Goal: Task Accomplishment & Management: Use online tool/utility

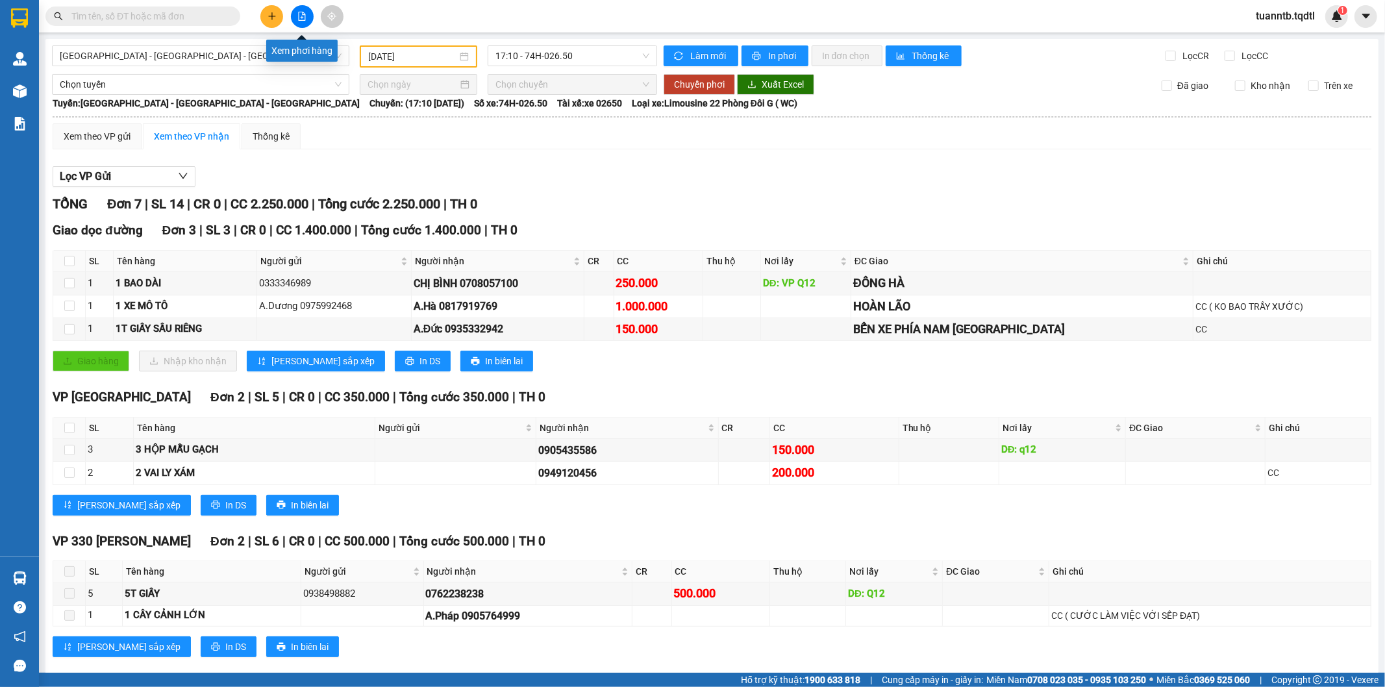
click at [294, 16] on button at bounding box center [302, 16] width 23 height 23
click at [301, 17] on icon "file-add" at bounding box center [302, 16] width 7 height 9
click at [299, 17] on icon "file-add" at bounding box center [301, 16] width 9 height 9
click at [296, 14] on button at bounding box center [302, 16] width 23 height 23
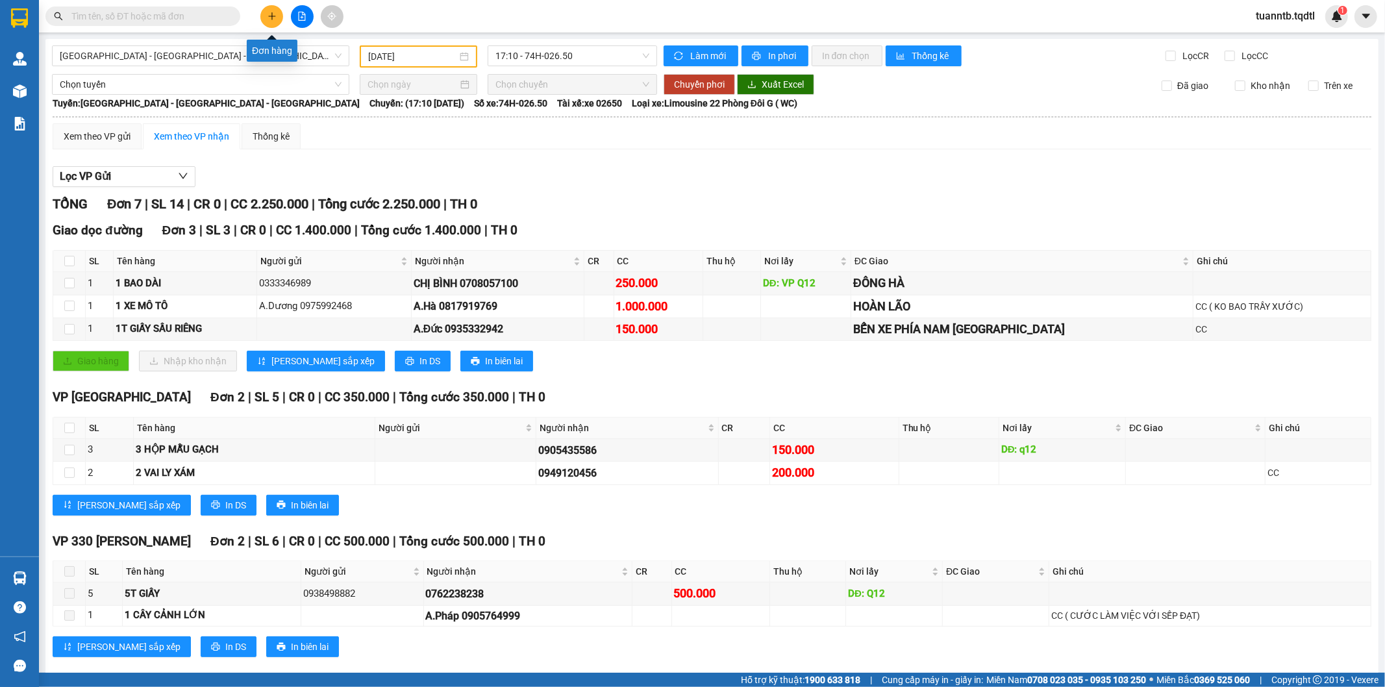
click at [273, 17] on icon "plus" at bounding box center [271, 16] width 9 height 9
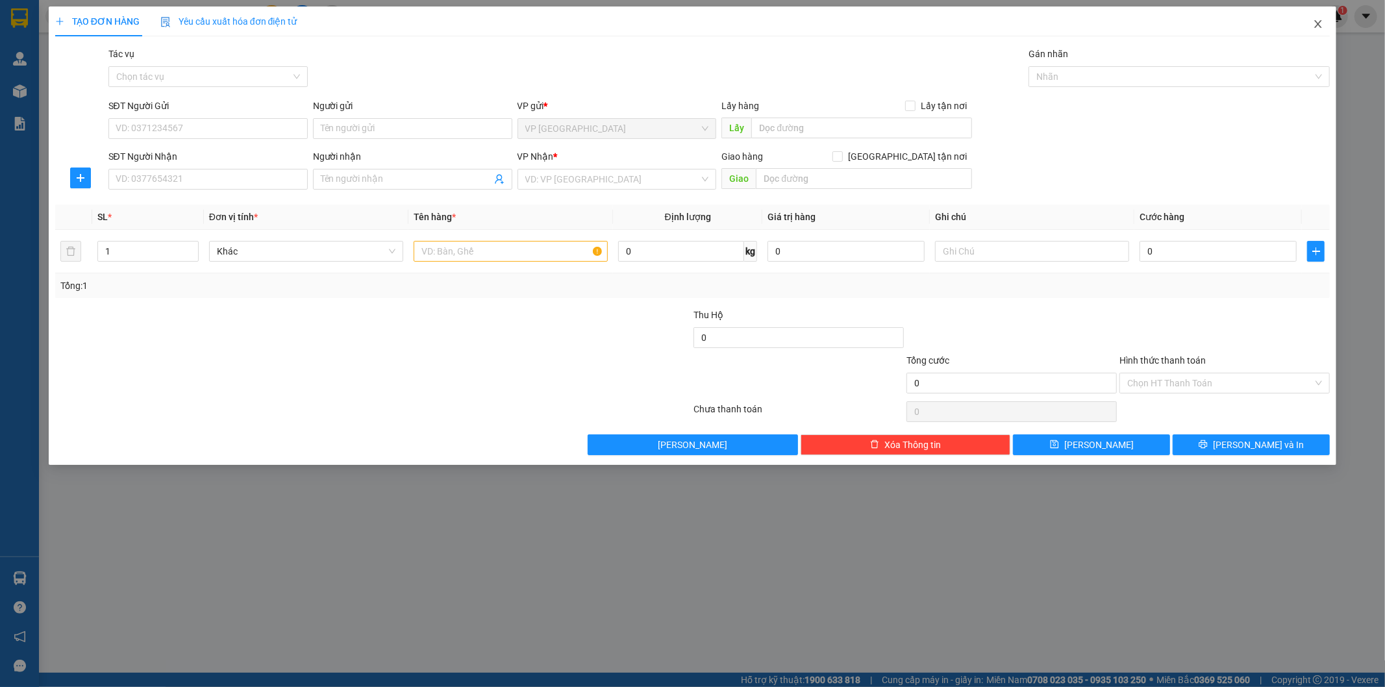
drag, startPoint x: 1322, startPoint y: 17, endPoint x: 1319, endPoint y: 25, distance: 8.4
click at [1320, 21] on span "Close" at bounding box center [1318, 24] width 36 height 36
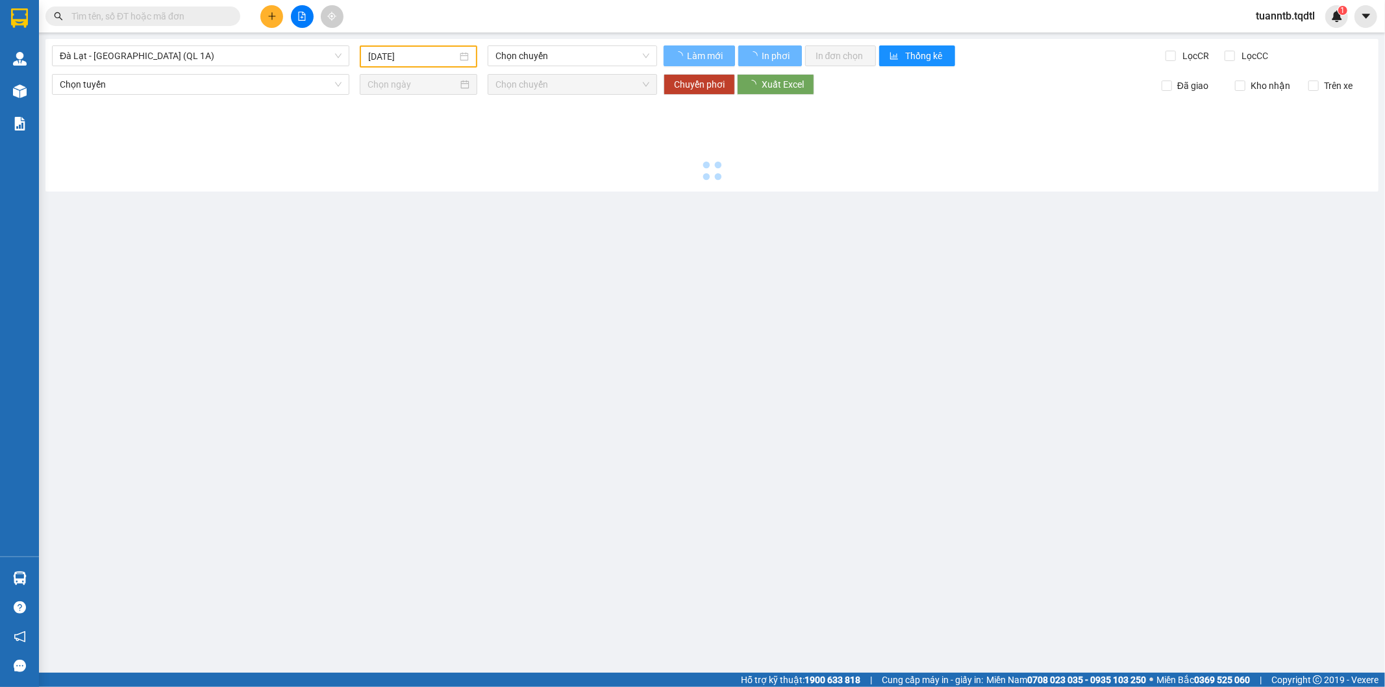
type input "[DATE]"
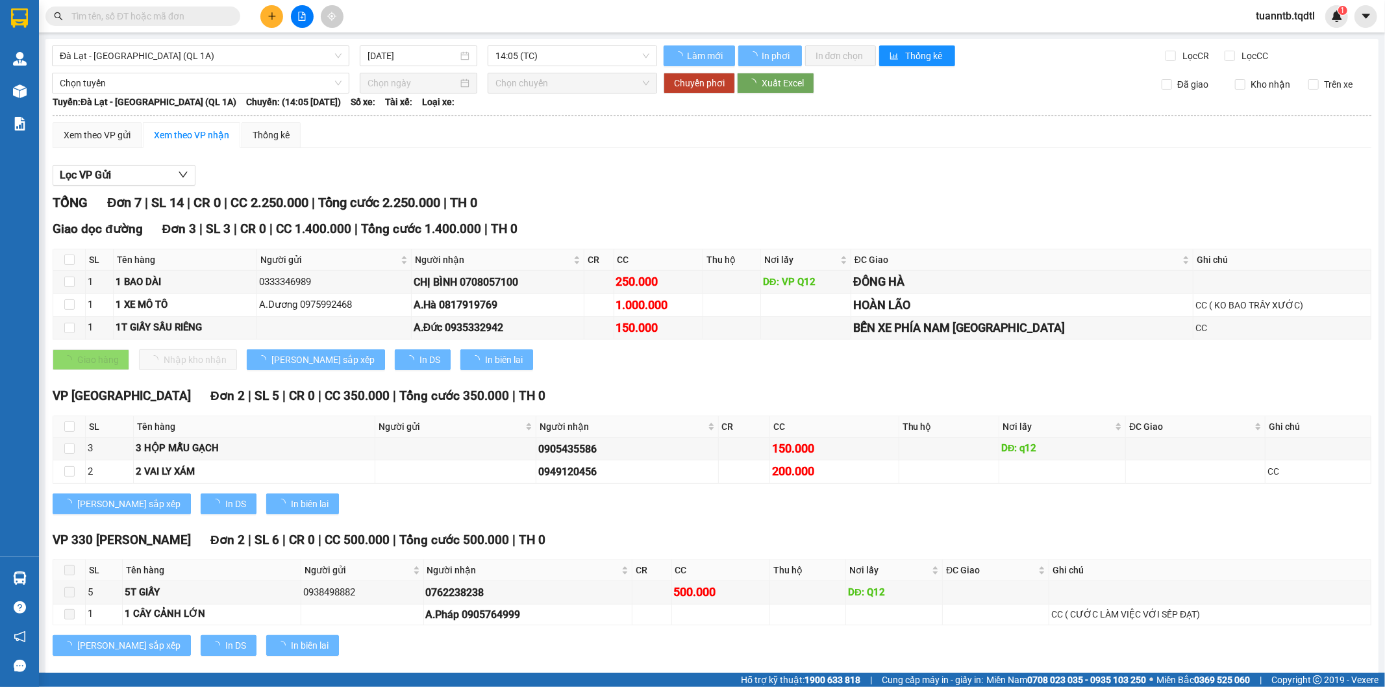
click at [1319, 25] on div "tuanntb.tqdtl 1" at bounding box center [1296, 16] width 103 height 23
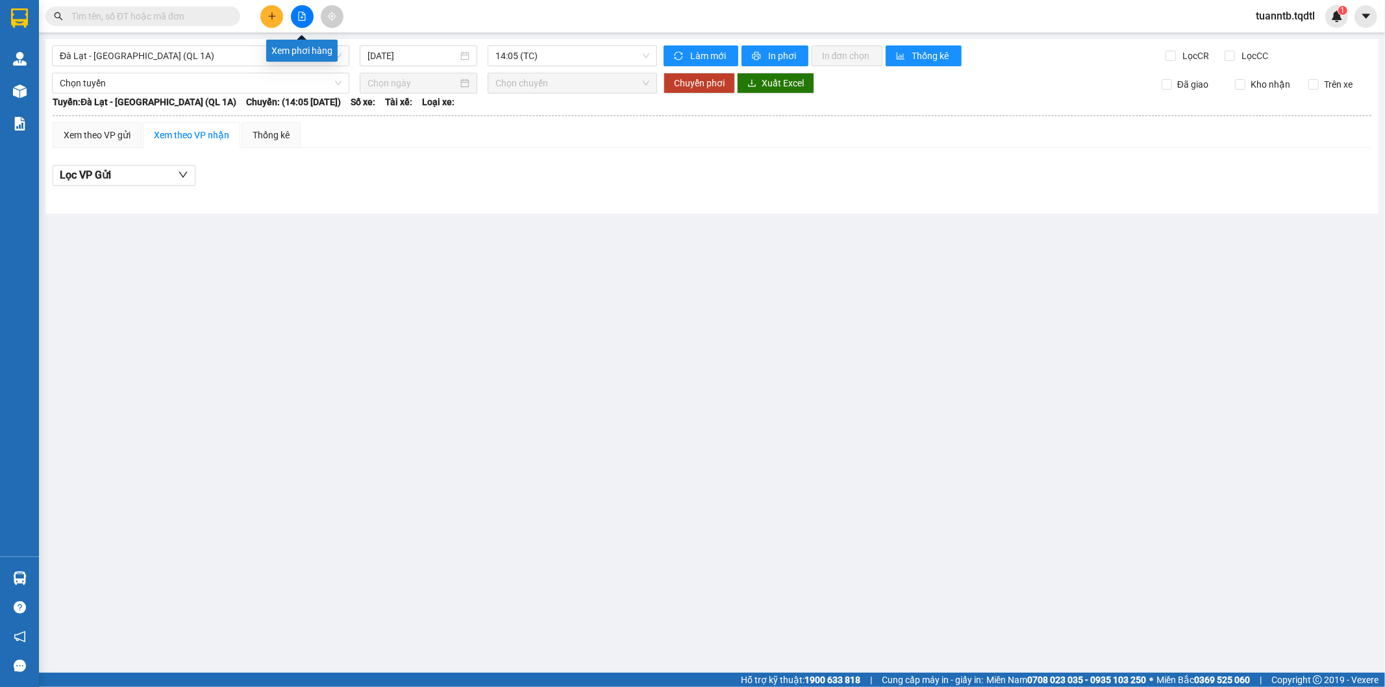
click at [300, 16] on icon "file-add" at bounding box center [301, 16] width 9 height 9
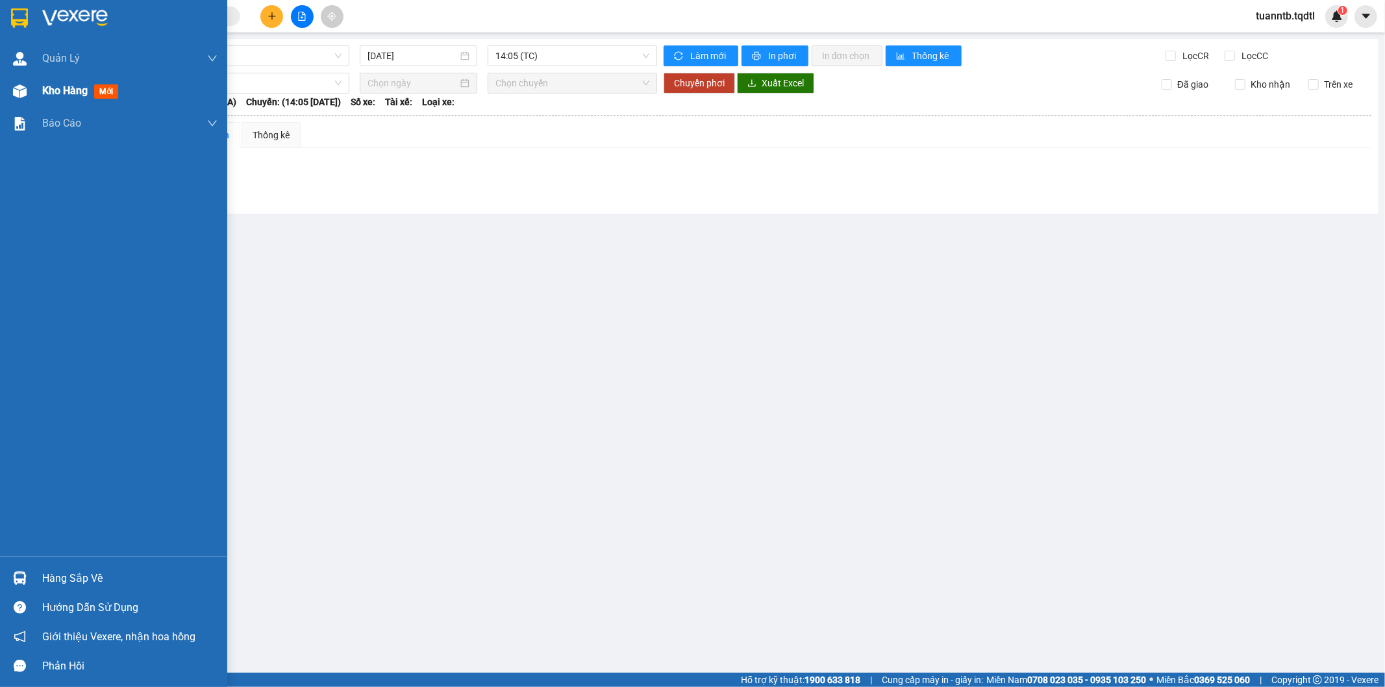
drag, startPoint x: 21, startPoint y: 86, endPoint x: 57, endPoint y: 86, distance: 35.7
click at [23, 86] on img at bounding box center [20, 91] width 14 height 14
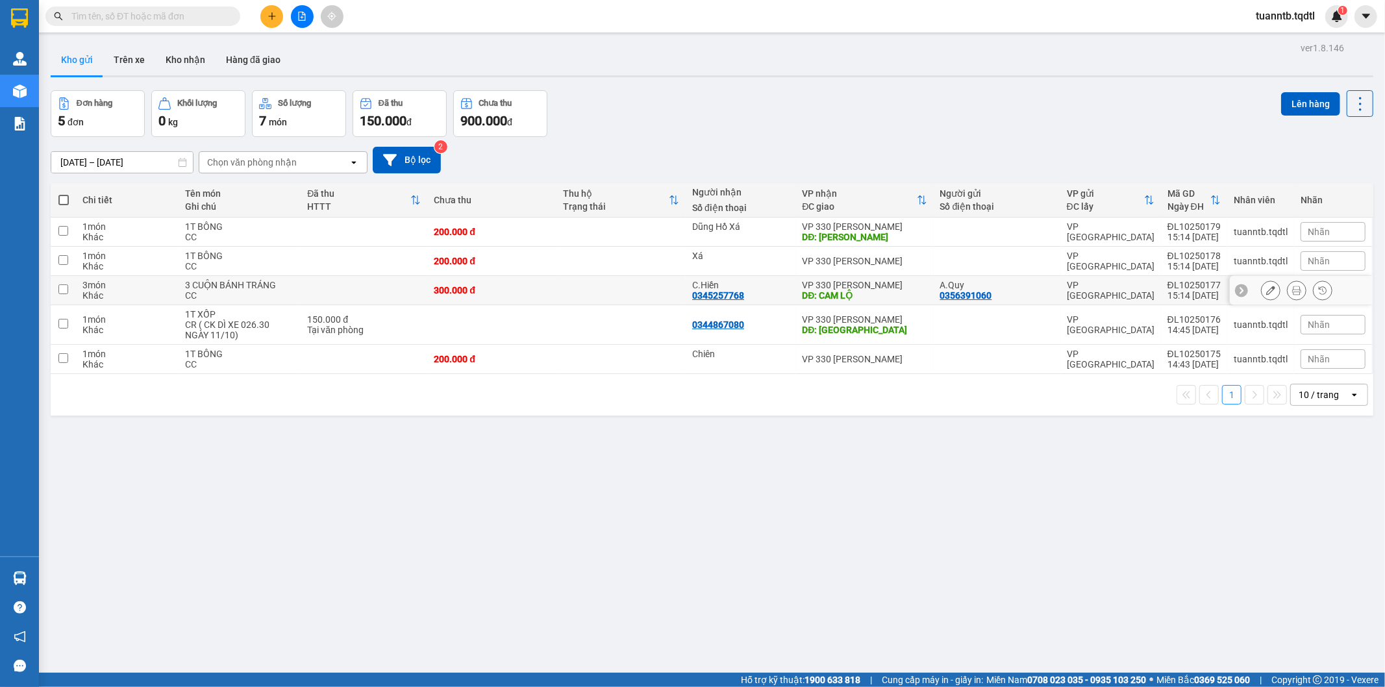
drag, startPoint x: 1284, startPoint y: 290, endPoint x: 1276, endPoint y: 283, distance: 10.6
click at [1292, 290] on icon at bounding box center [1296, 290] width 9 height 9
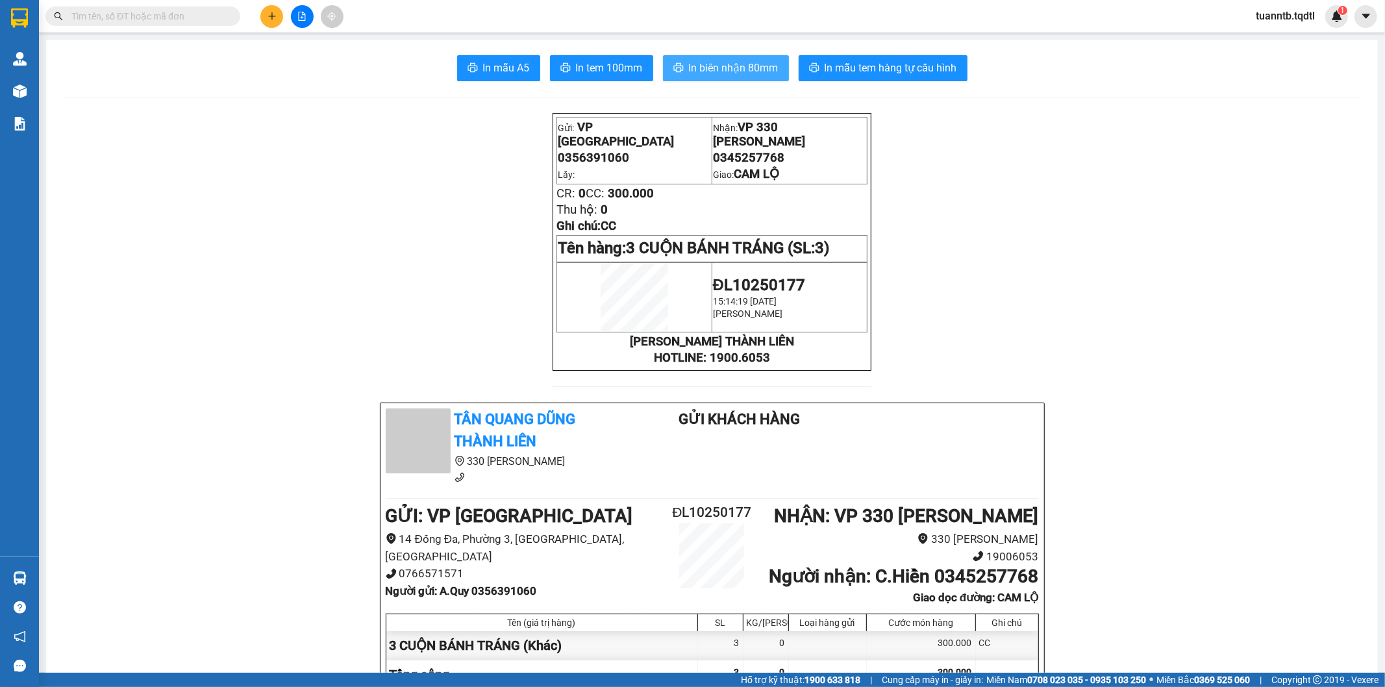
click at [779, 73] on button "In biên nhận 80mm" at bounding box center [726, 68] width 126 height 26
click at [614, 60] on span "In tem 100mm" at bounding box center [609, 68] width 67 height 16
click at [576, 69] on span "In tem 100mm" at bounding box center [609, 68] width 67 height 16
click at [620, 58] on button "In tem 100mm" at bounding box center [601, 68] width 103 height 26
click at [565, 65] on button "In tem 100mm" at bounding box center [601, 68] width 103 height 26
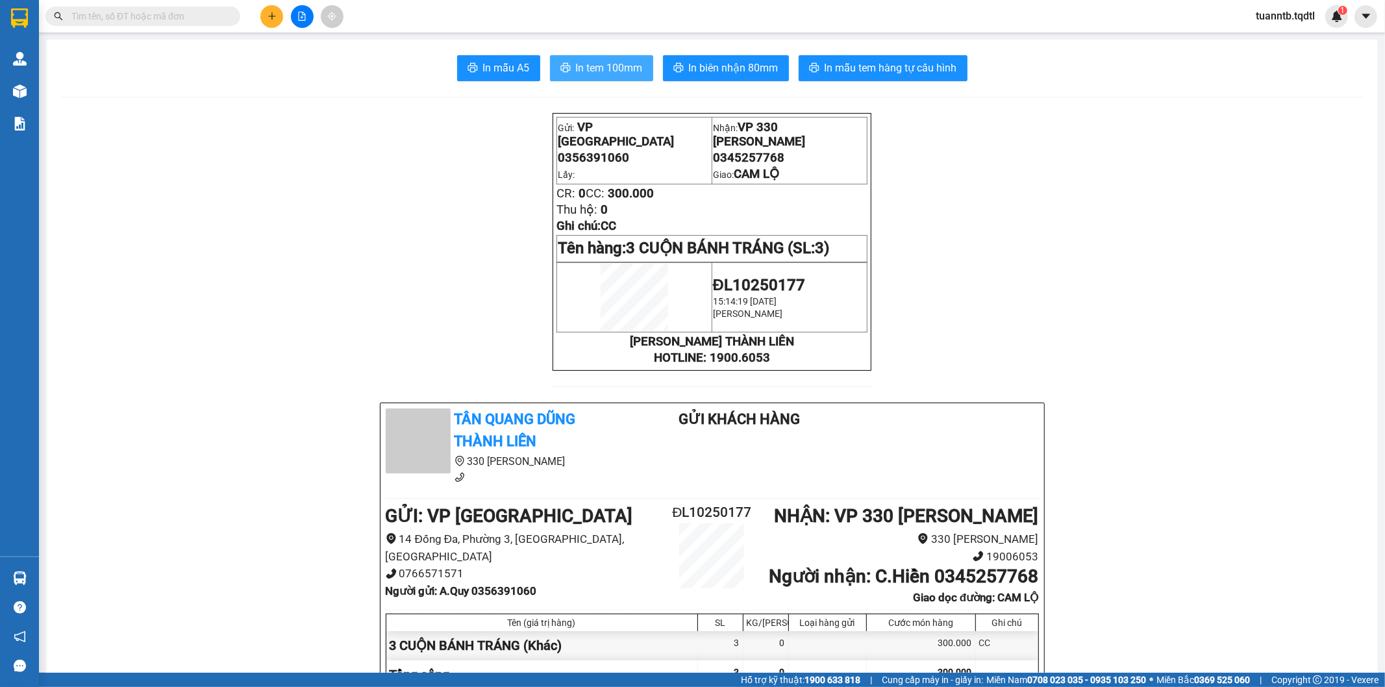
click at [626, 73] on span "In tem 100mm" at bounding box center [609, 68] width 67 height 16
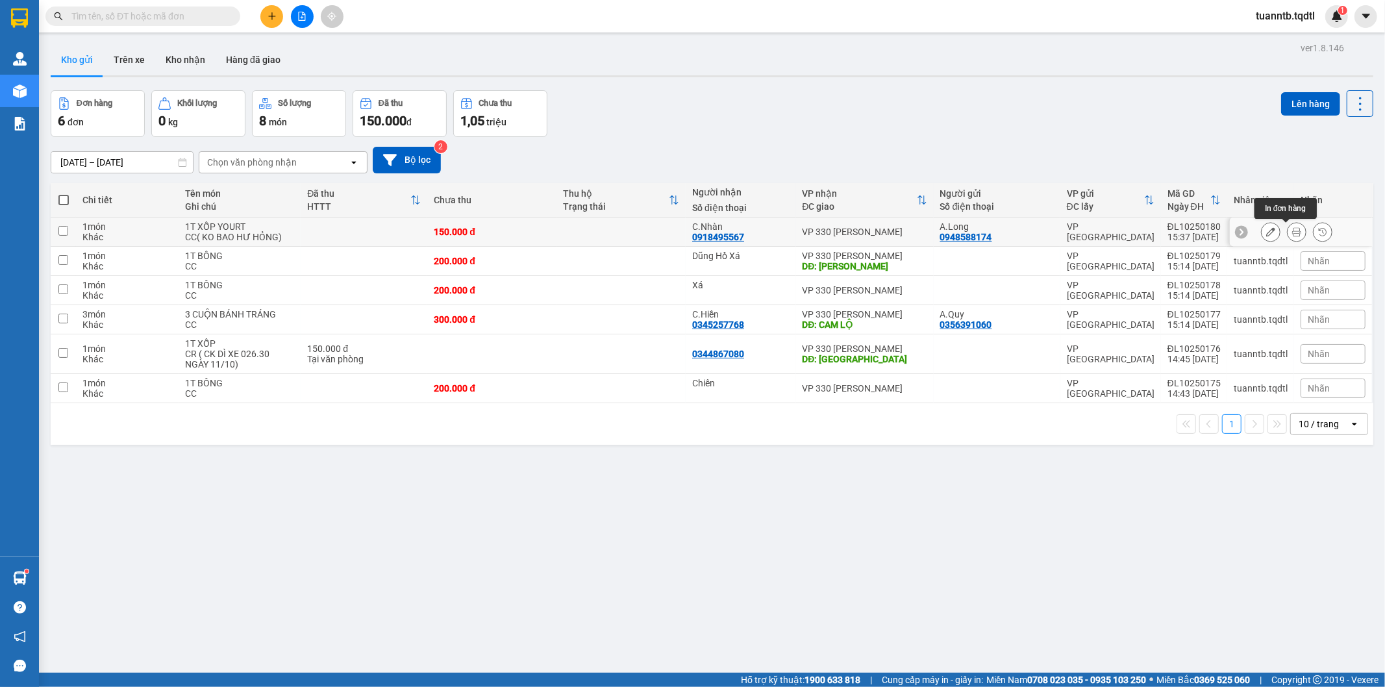
drag, startPoint x: 1288, startPoint y: 232, endPoint x: 1278, endPoint y: 236, distance: 11.1
click at [1287, 236] on button at bounding box center [1296, 232] width 18 height 23
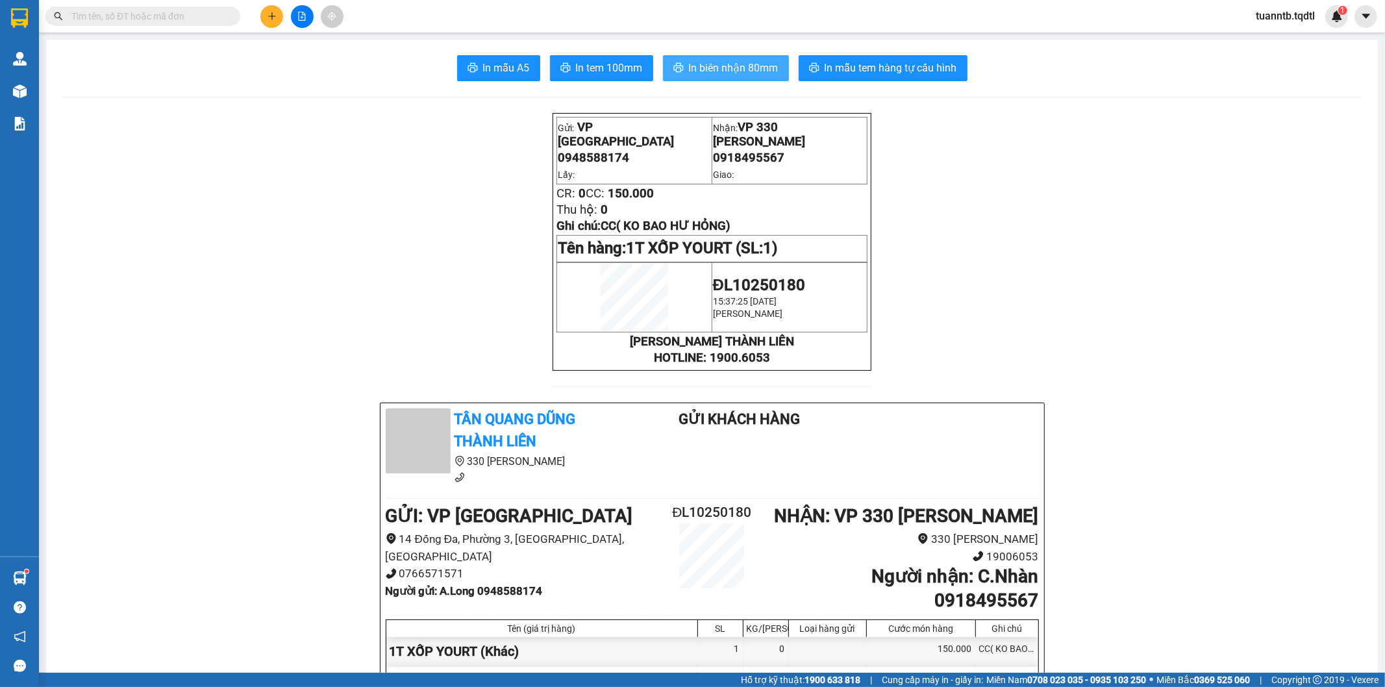
click at [758, 70] on span "In biên nhận 80mm" at bounding box center [734, 68] width 90 height 16
click at [592, 74] on span "In tem 100mm" at bounding box center [609, 68] width 67 height 16
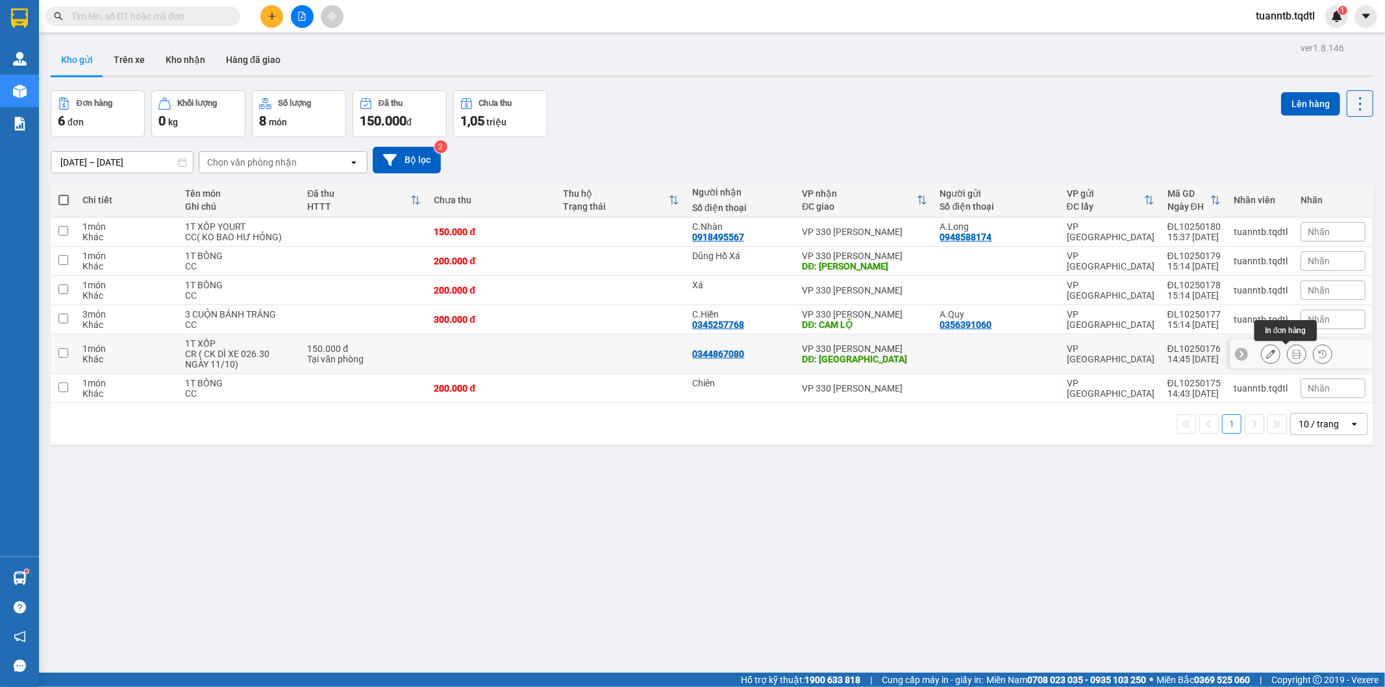
click at [1292, 357] on icon at bounding box center [1296, 353] width 9 height 9
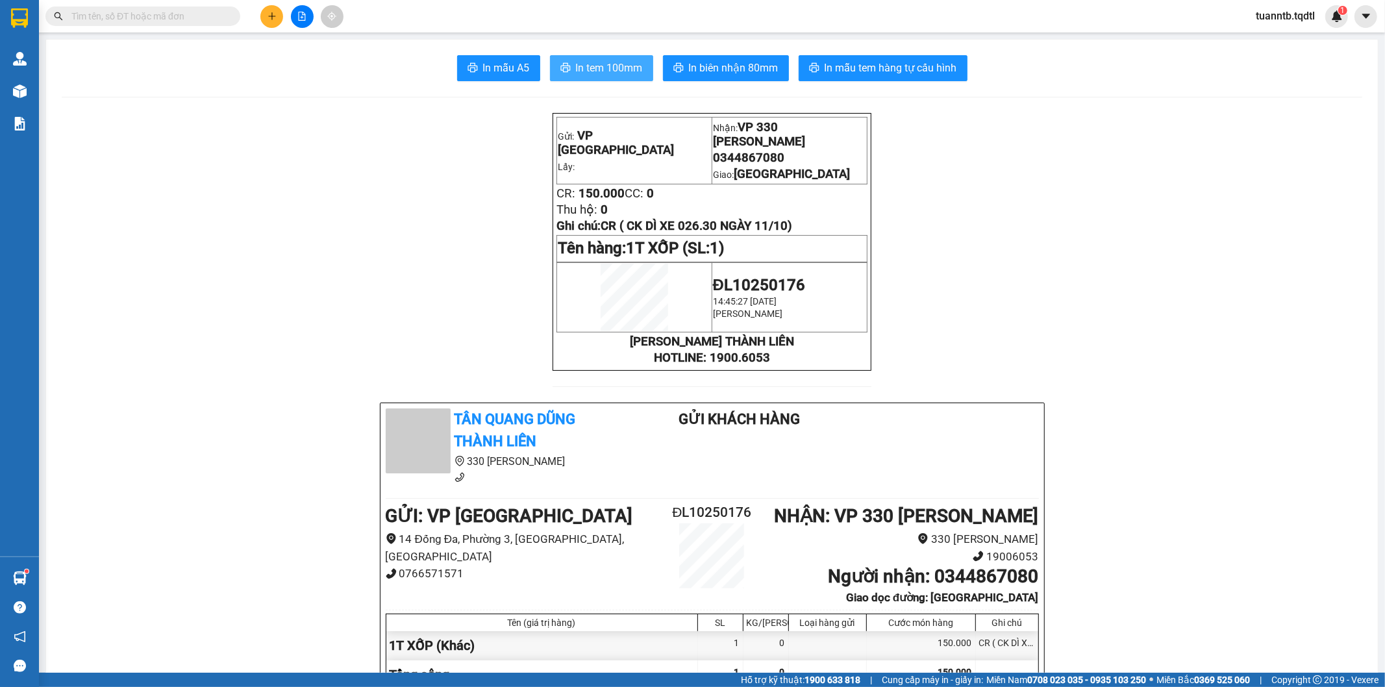
click at [625, 65] on span "In tem 100mm" at bounding box center [609, 68] width 67 height 16
